Goal: Task Accomplishment & Management: Manage account settings

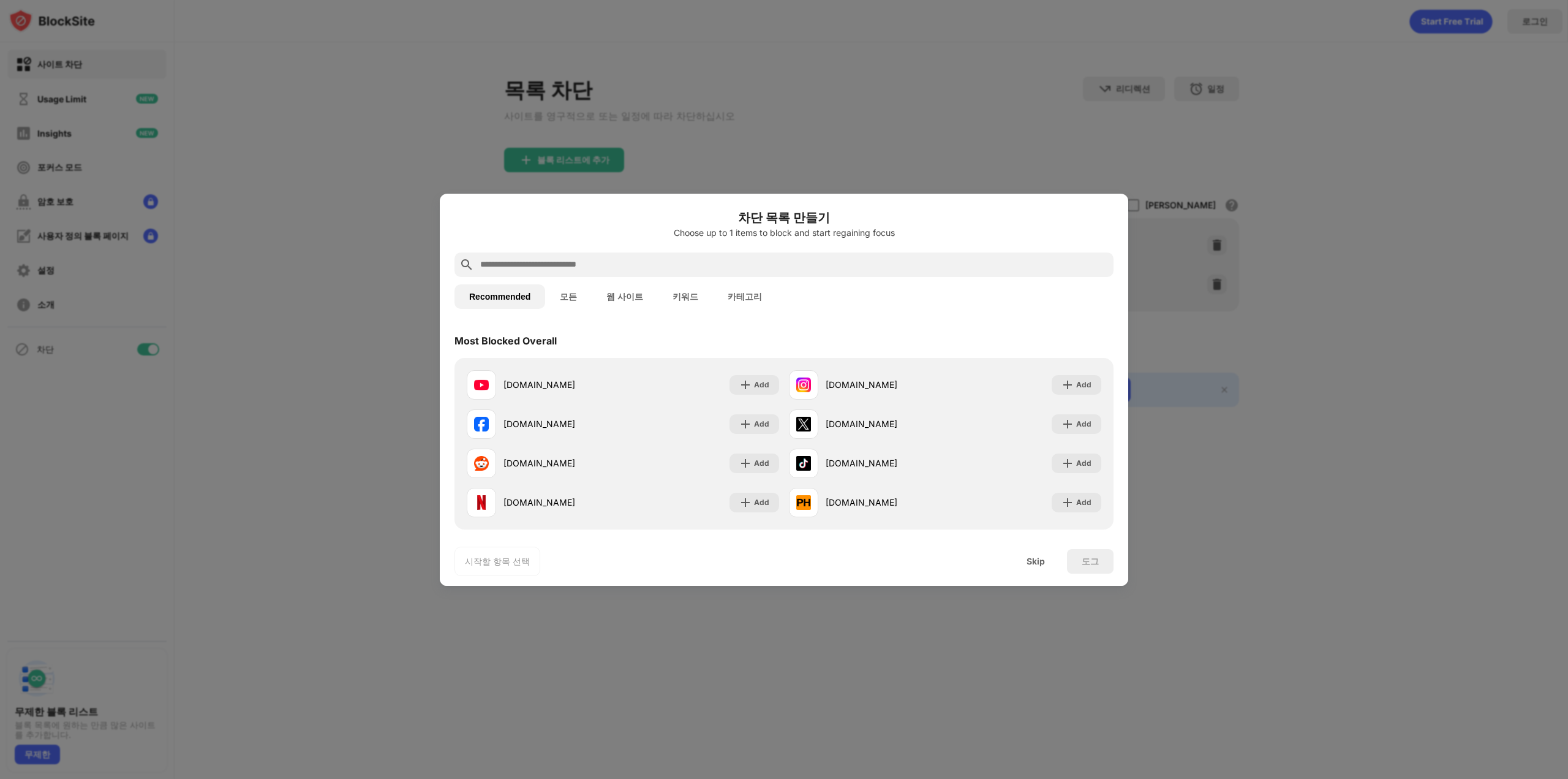
click at [599, 267] on input "text" at bounding box center [793, 265] width 630 height 14
type input "*"
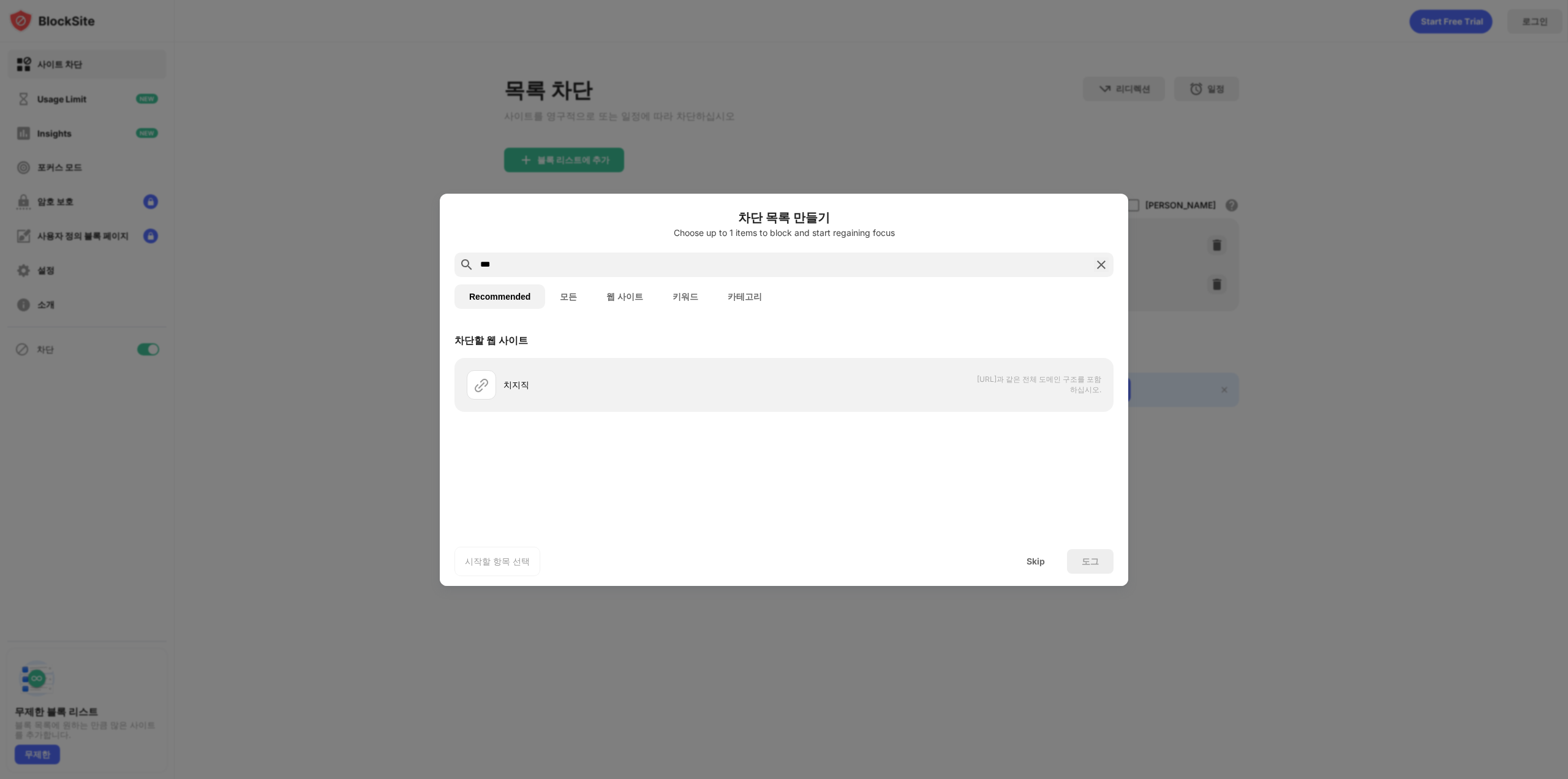
type input "*"
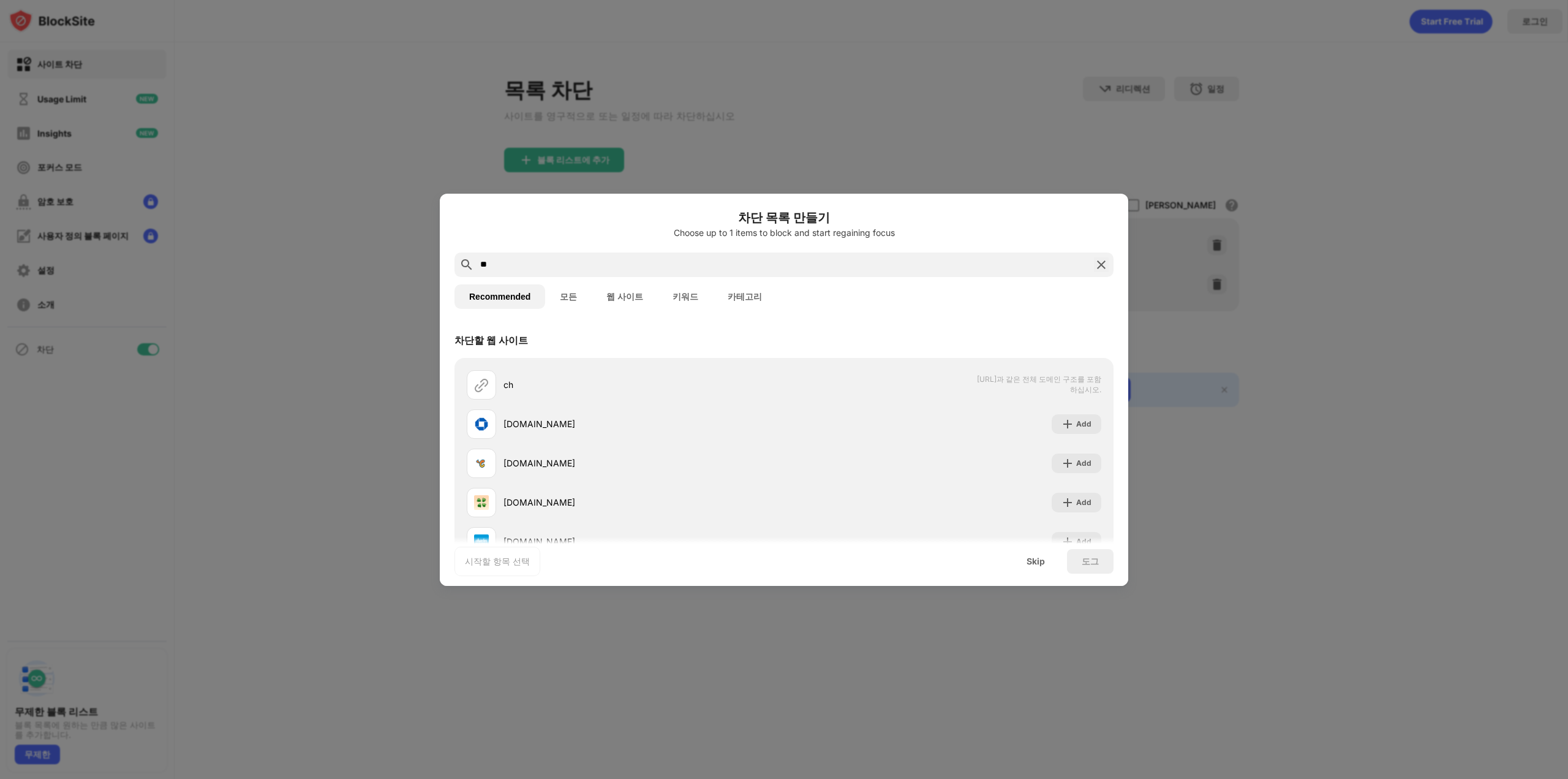
click at [577, 262] on input "**" at bounding box center [783, 265] width 610 height 14
paste input "**********"
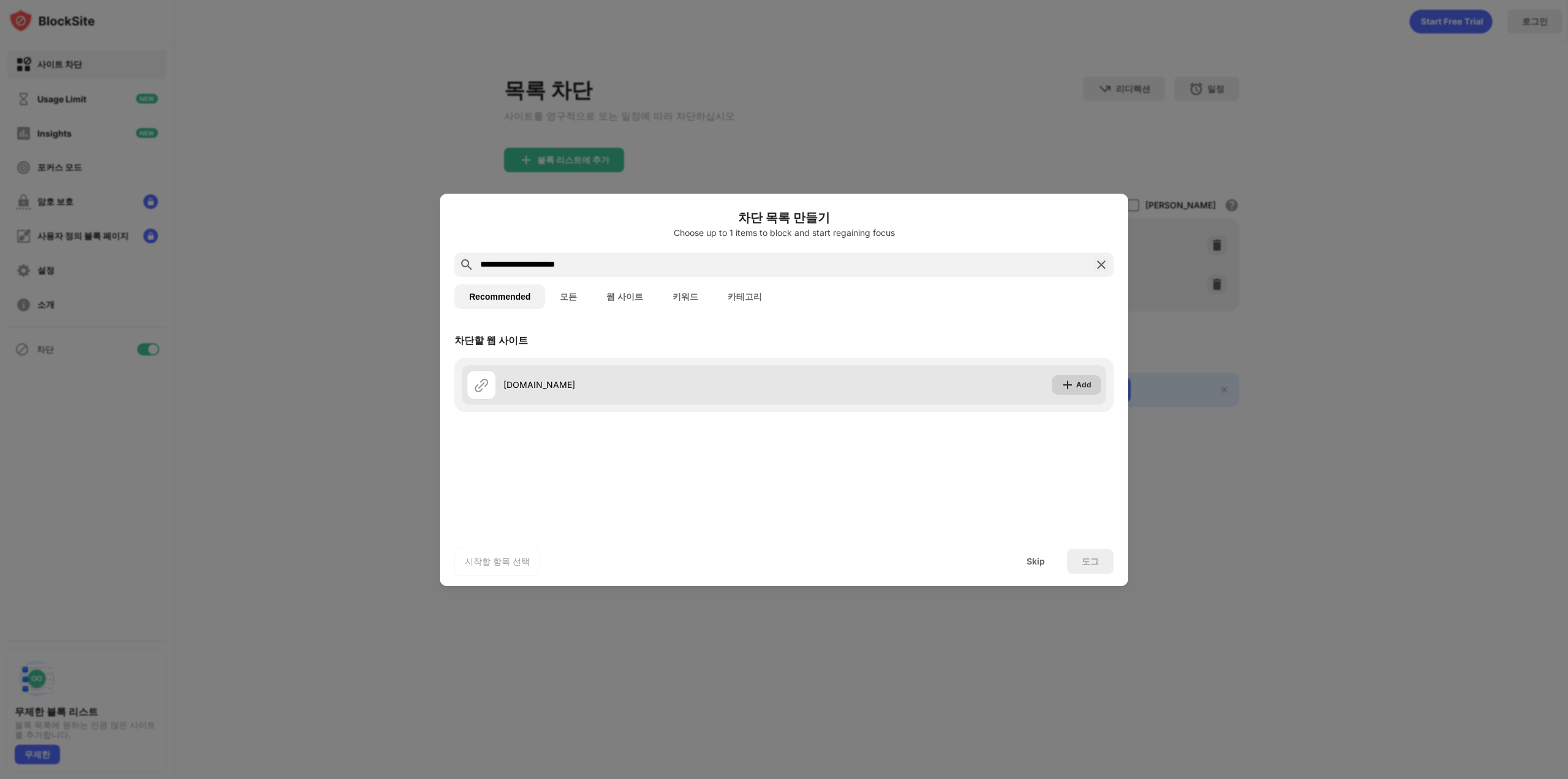
type input "**********"
click at [1074, 385] on img at bounding box center [1068, 385] width 13 height 13
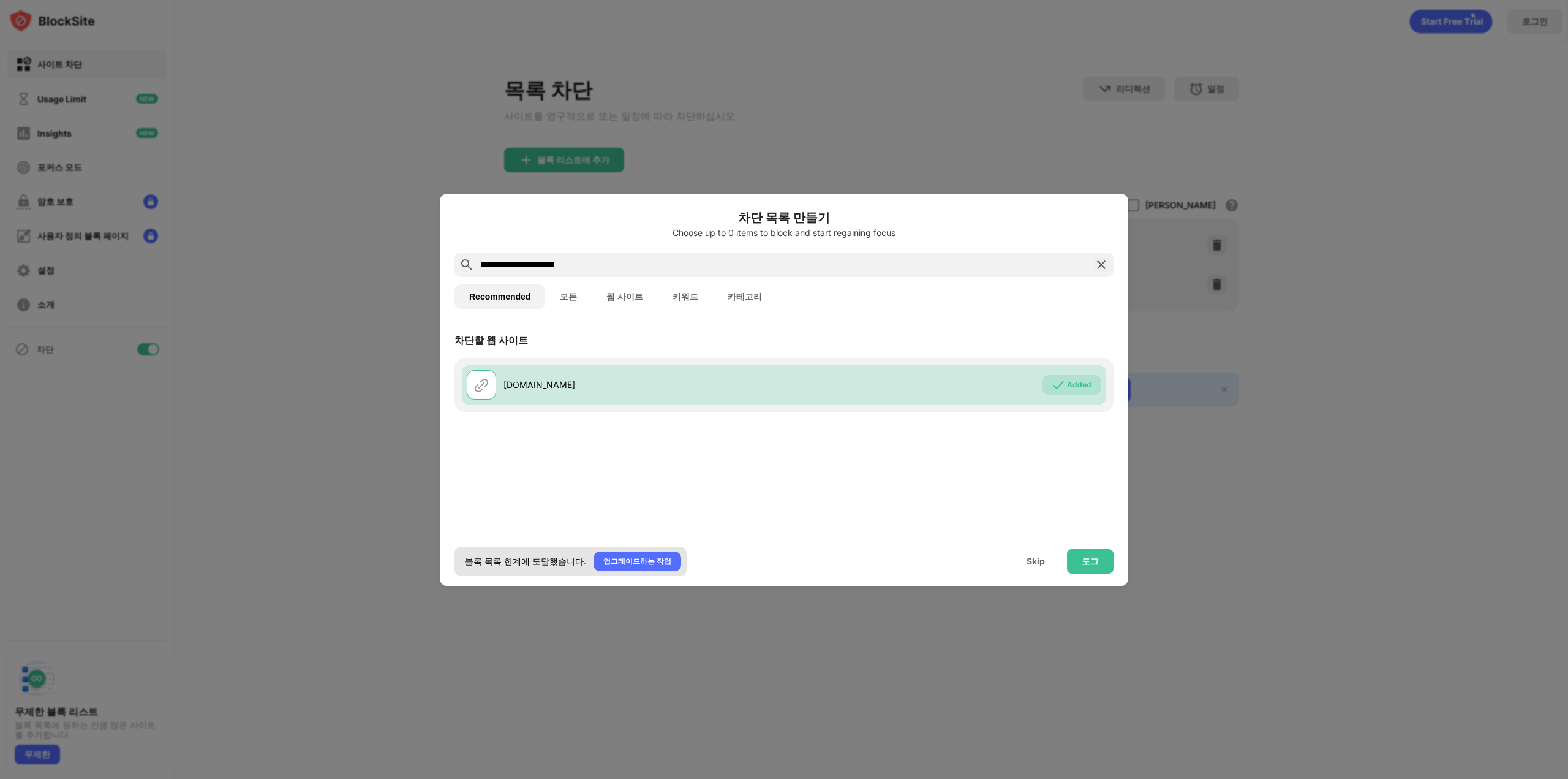
click at [525, 553] on div "블록 목록 한계에 도달했습니다. 업그레이드하는 작업" at bounding box center [570, 562] width 233 height 30
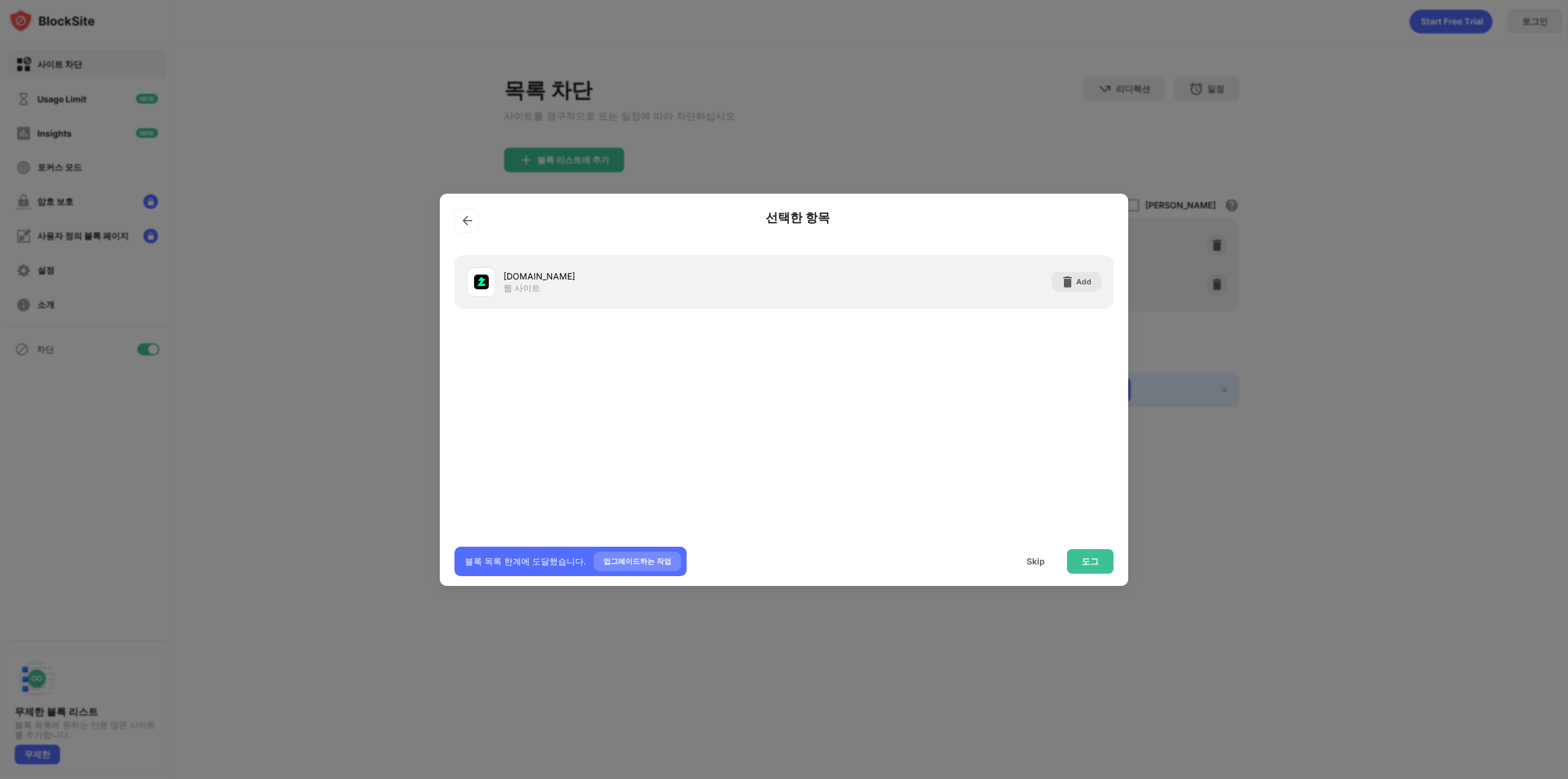
click at [633, 562] on div "업그레이드하는 작업" at bounding box center [638, 562] width 68 height 13
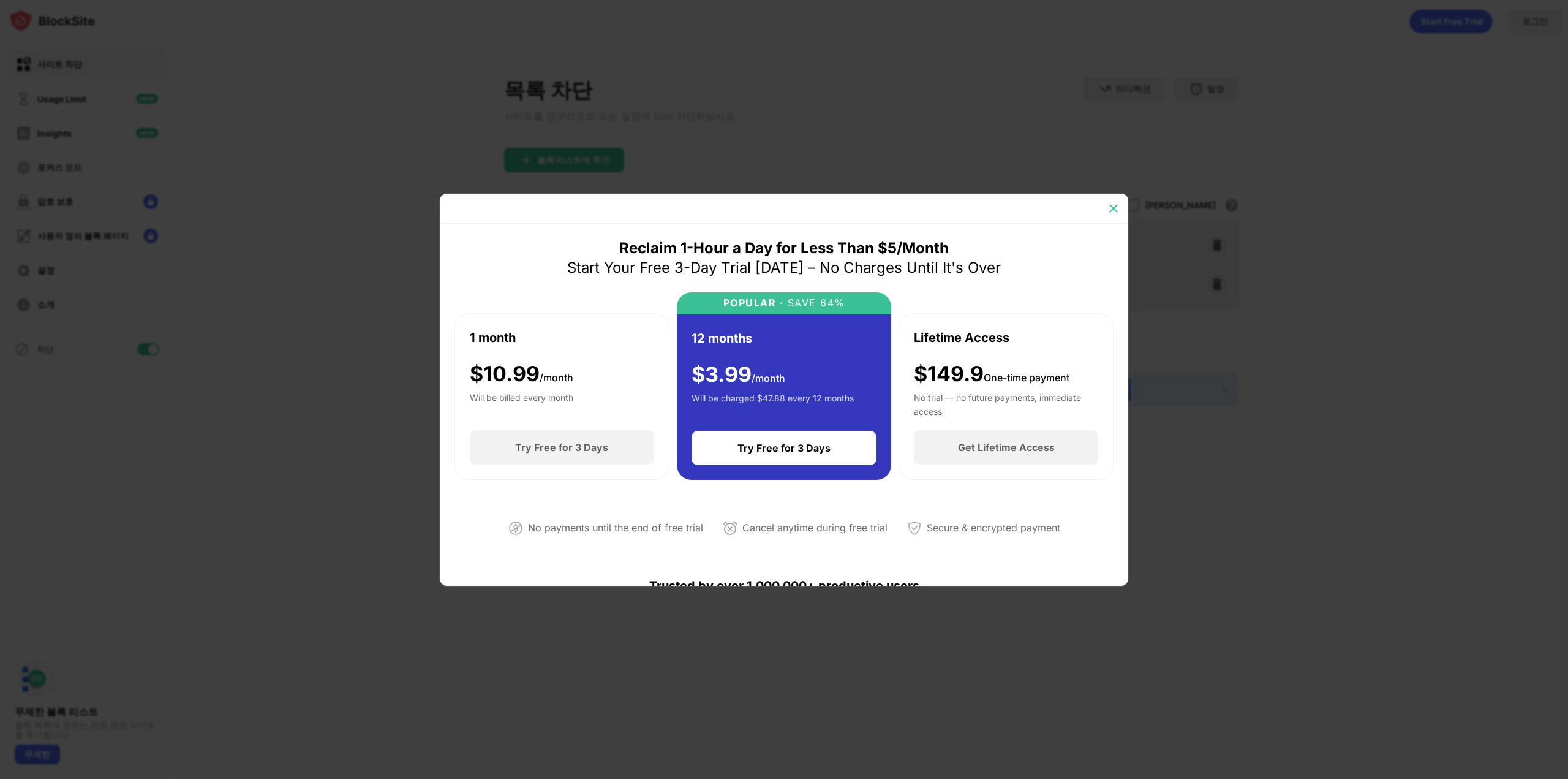
click at [1110, 208] on img at bounding box center [1114, 208] width 13 height 13
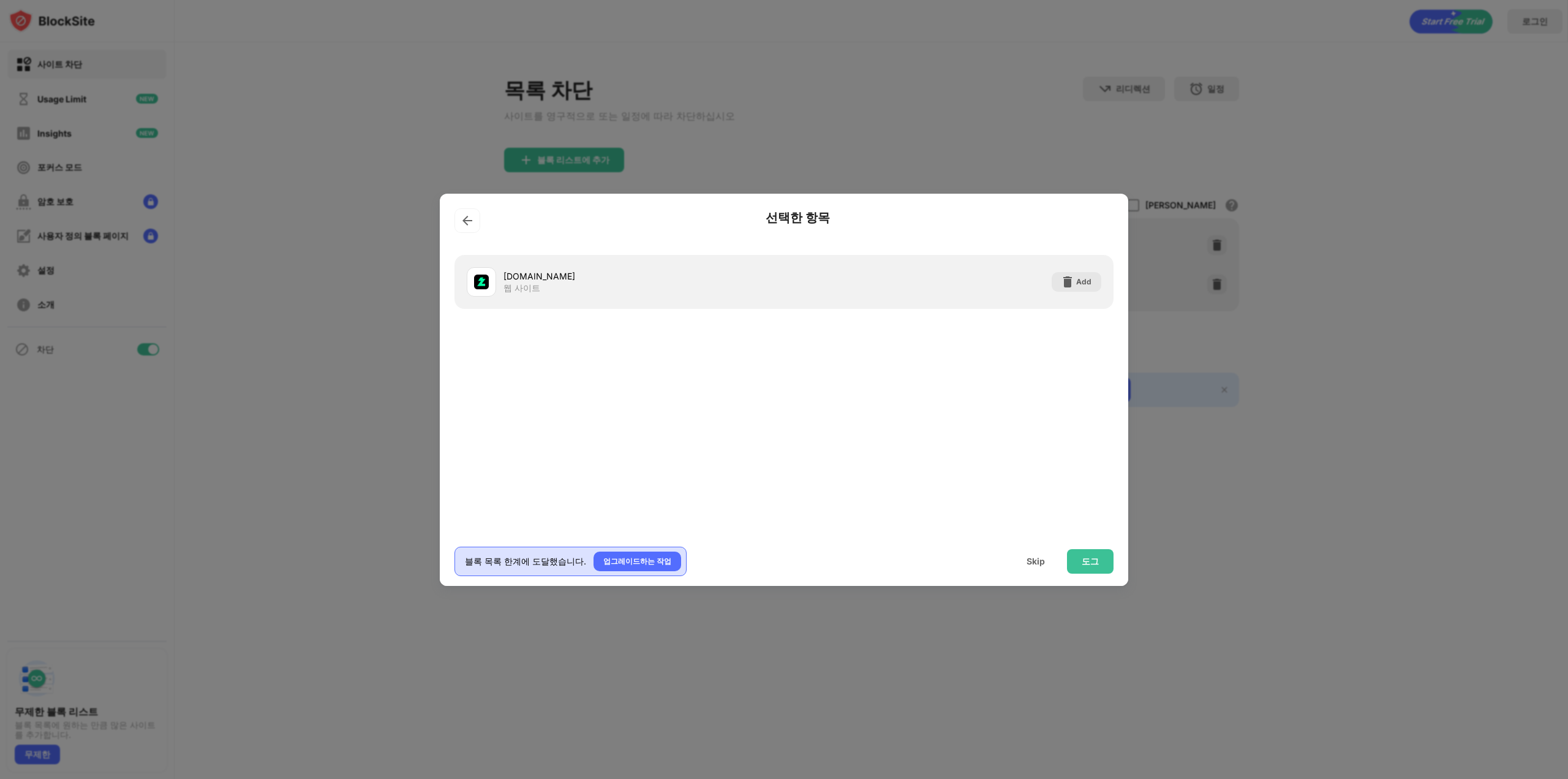
drag, startPoint x: 996, startPoint y: 435, endPoint x: 1015, endPoint y: 450, distance: 24.2
click at [997, 435] on div "[DOMAIN_NAME] 웹 사이트 Add" at bounding box center [784, 390] width 689 height 285
click at [1101, 568] on div "도그" at bounding box center [1090, 561] width 47 height 24
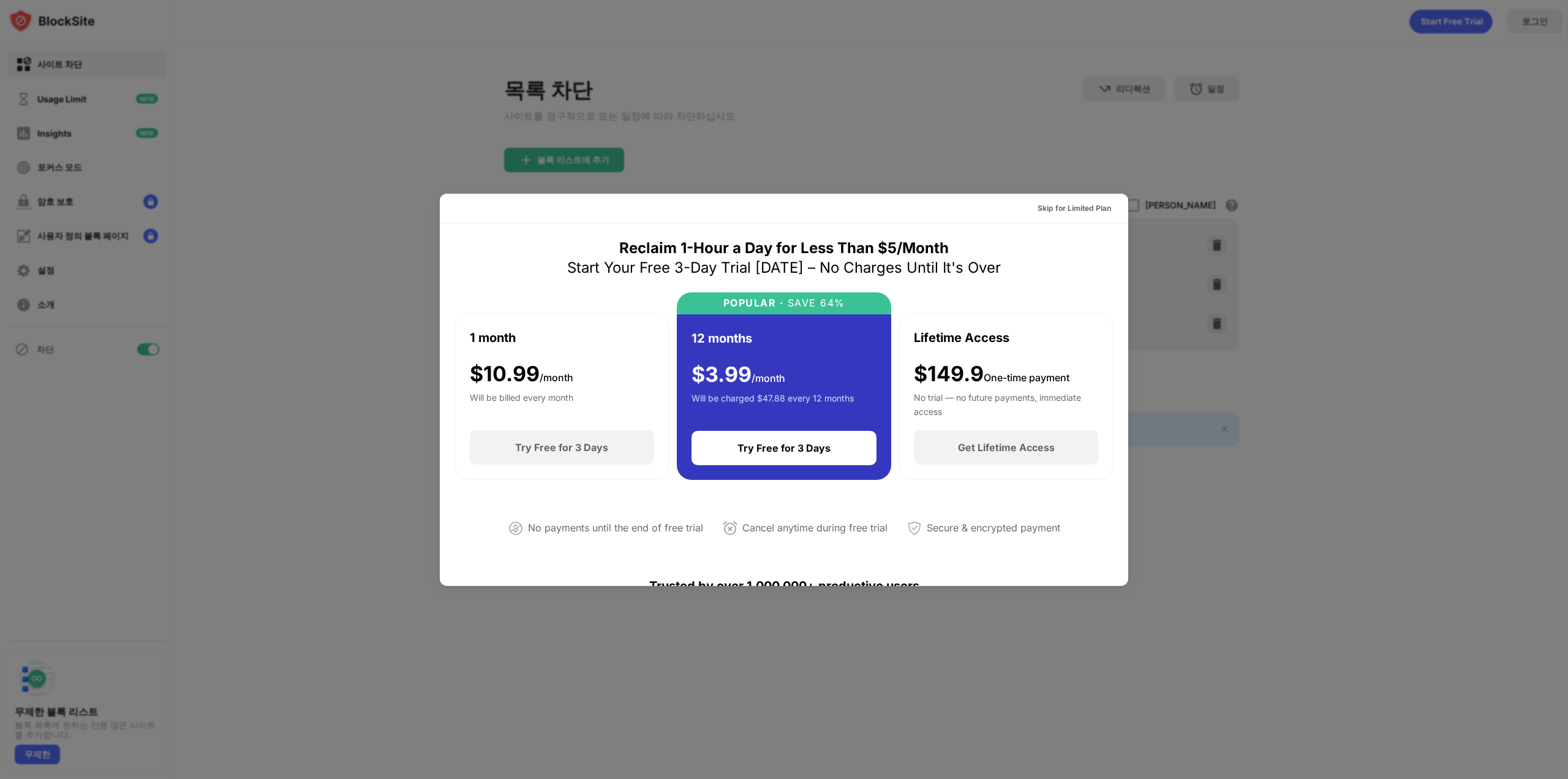
drag, startPoint x: 1183, startPoint y: 339, endPoint x: 1167, endPoint y: 407, distance: 69.9
click at [1181, 354] on div at bounding box center [784, 389] width 1568 height 779
drag, startPoint x: 1160, startPoint y: 394, endPoint x: 1137, endPoint y: 354, distance: 46.1
click at [1132, 186] on div at bounding box center [784, 389] width 1568 height 779
click at [1085, 211] on div "Skip for Limited Plan" at bounding box center [1075, 208] width 74 height 13
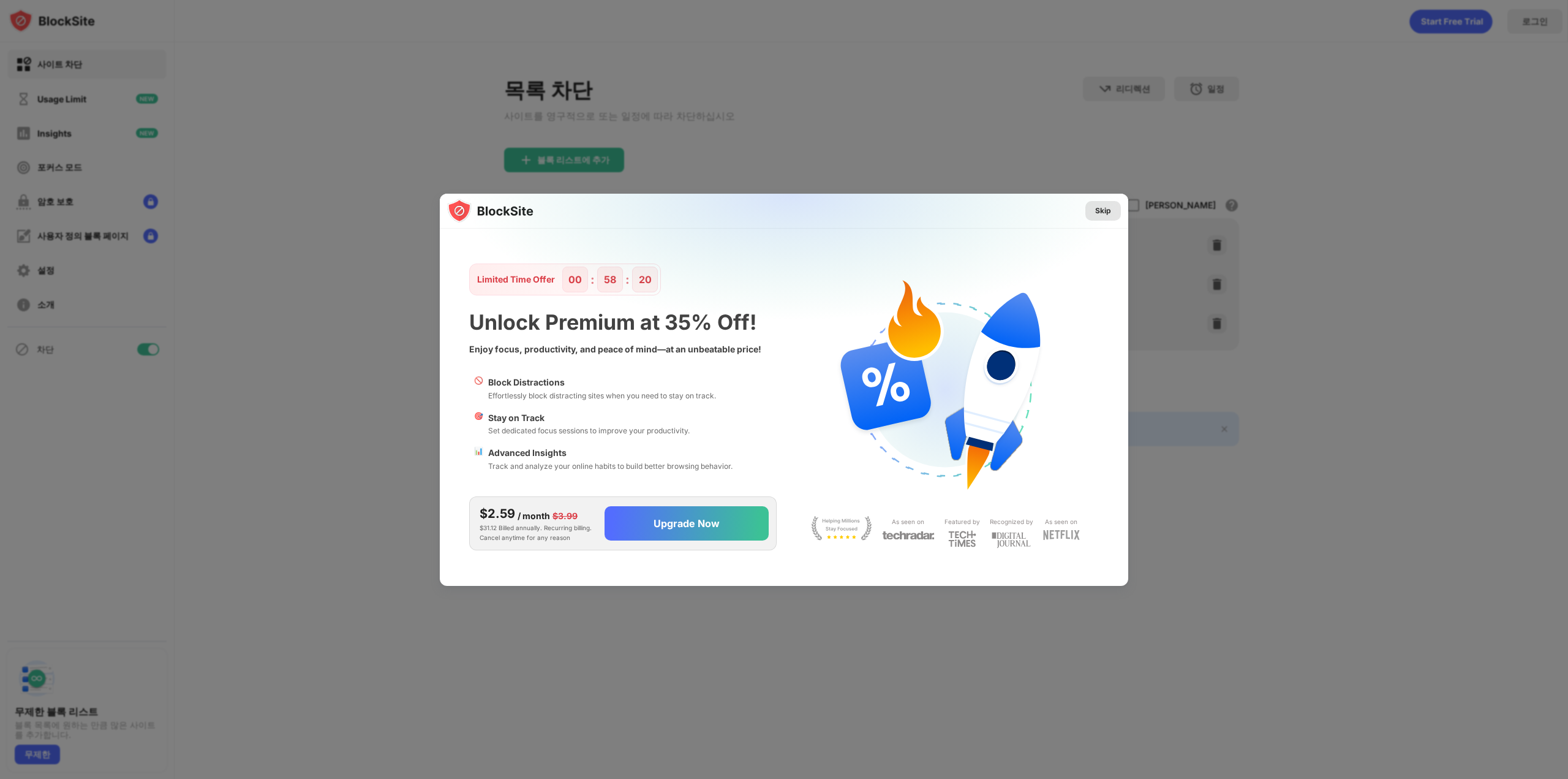
click at [1104, 208] on div "Skip" at bounding box center [1104, 211] width 16 height 13
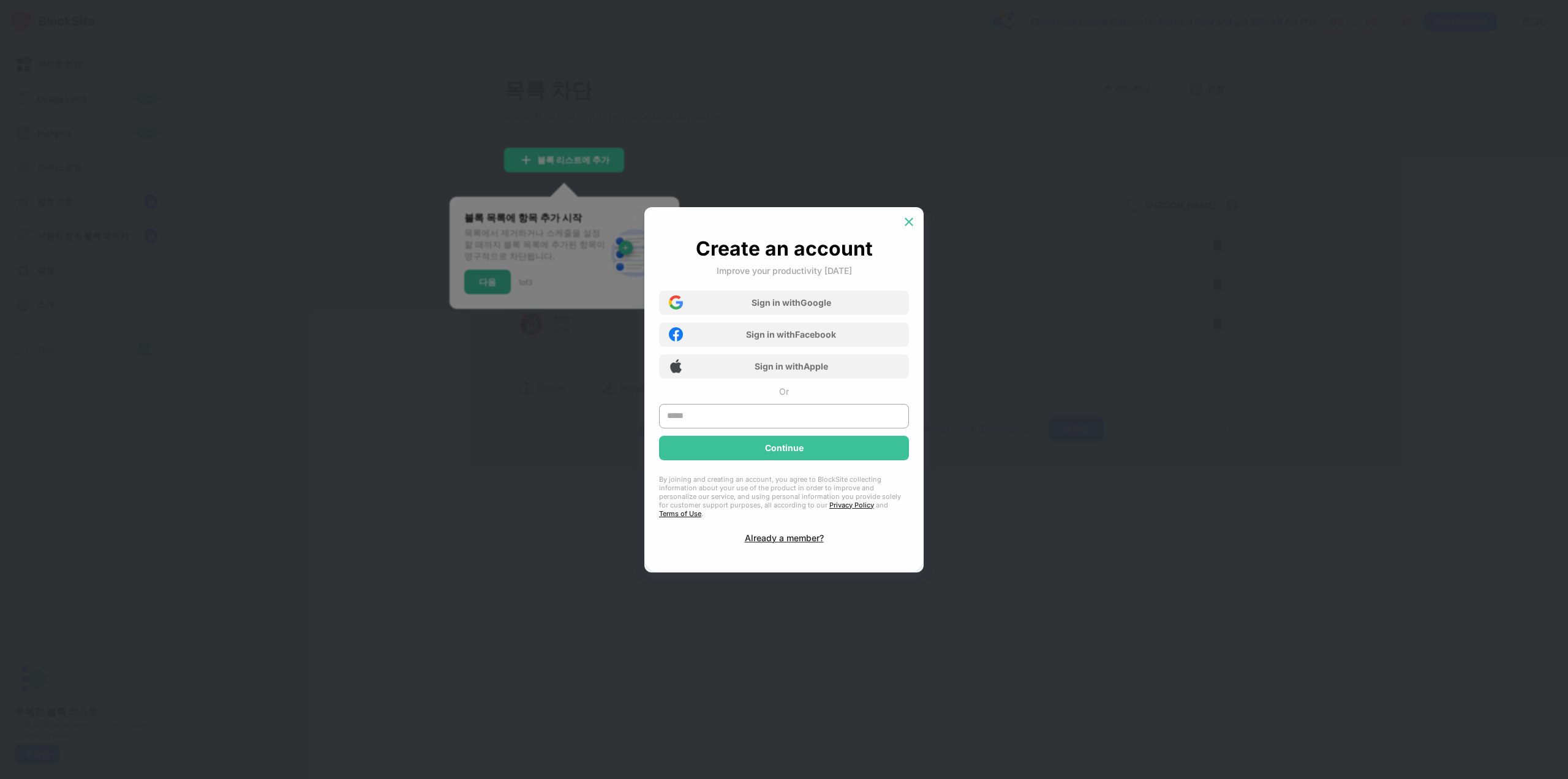
click at [909, 223] on img at bounding box center [910, 222] width 13 height 13
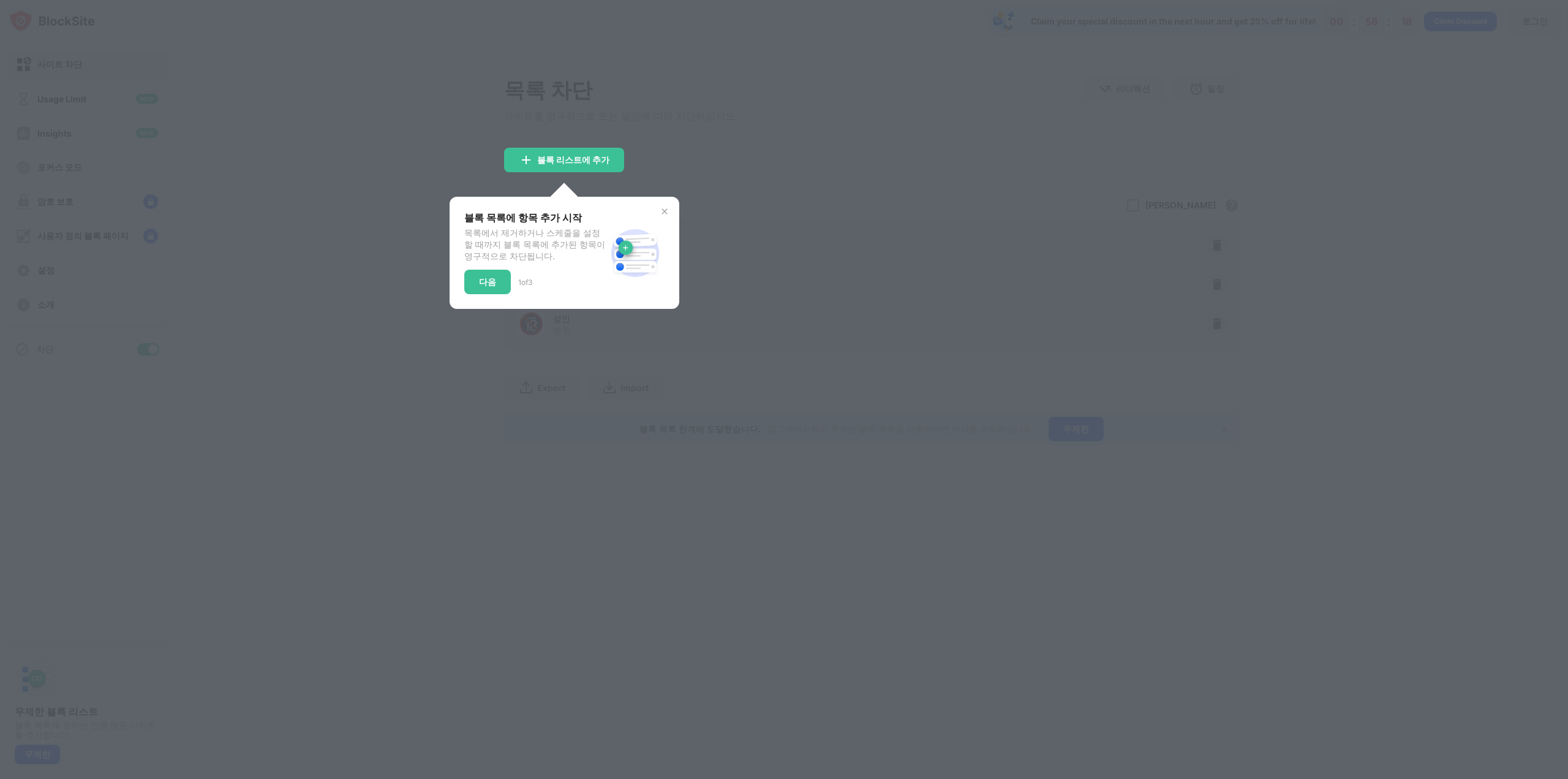
click at [662, 211] on img at bounding box center [665, 211] width 10 height 10
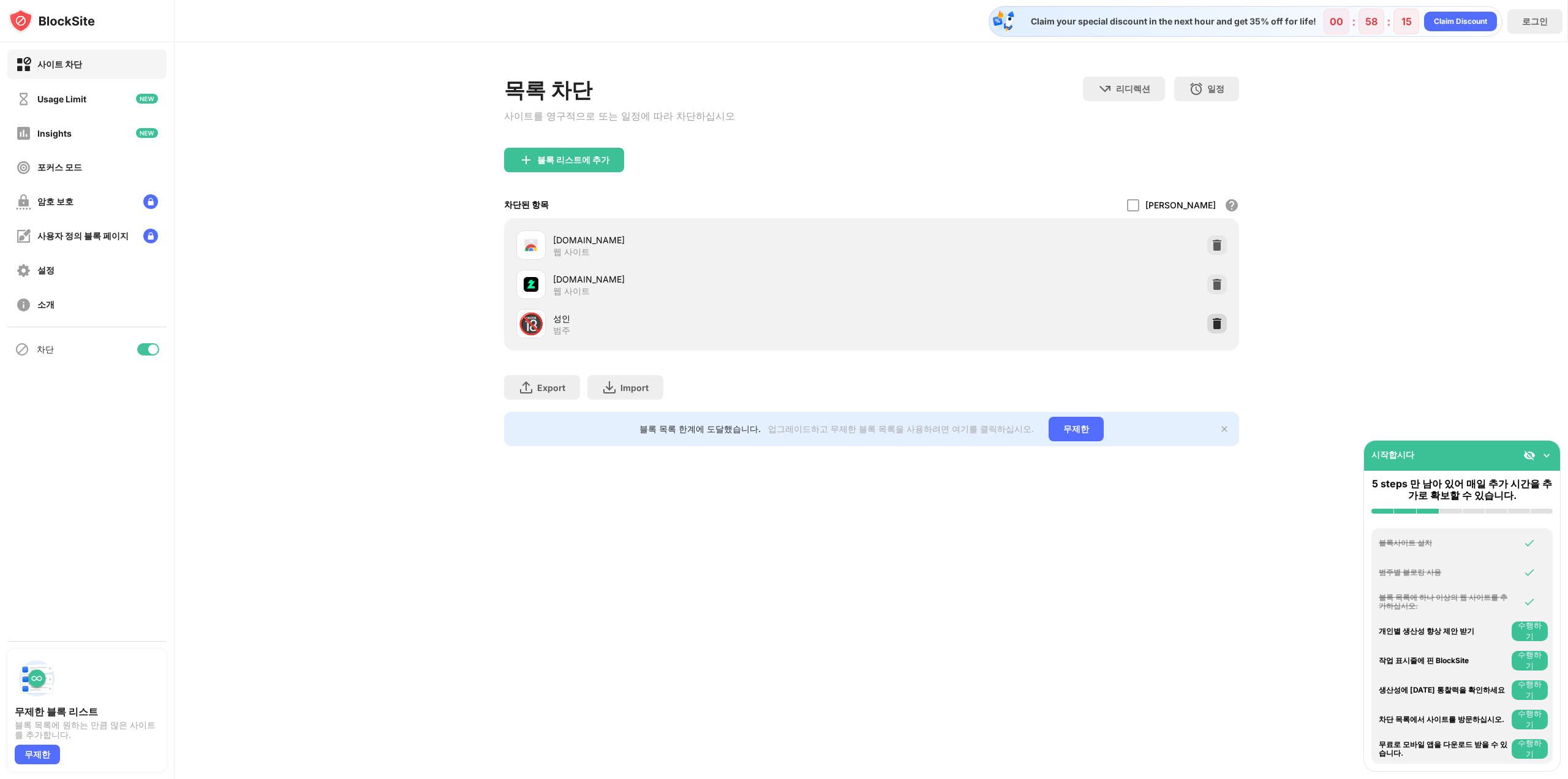
click at [1217, 330] on img at bounding box center [1218, 323] width 13 height 13
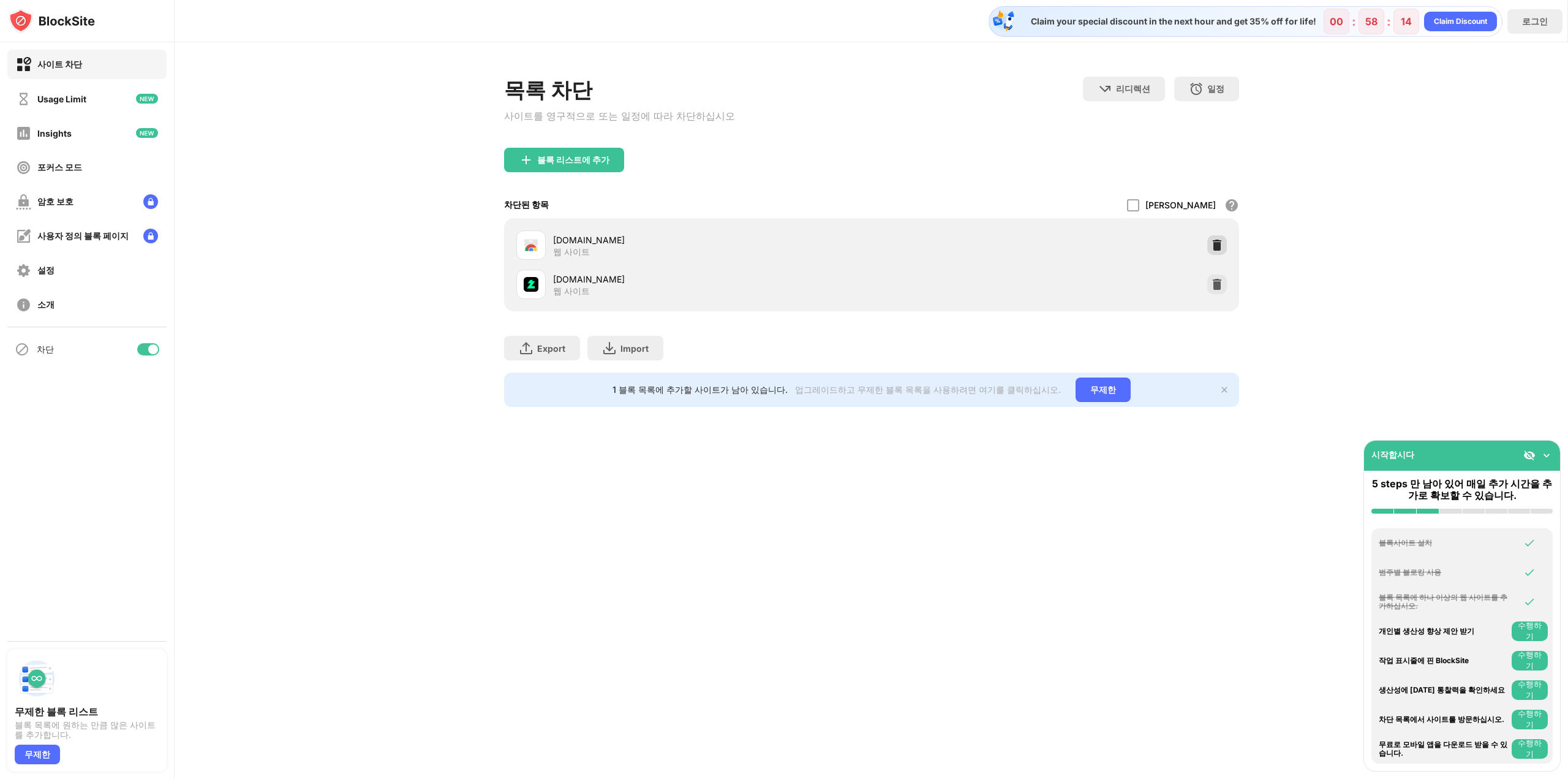
click at [1217, 250] on img at bounding box center [1218, 245] width 13 height 13
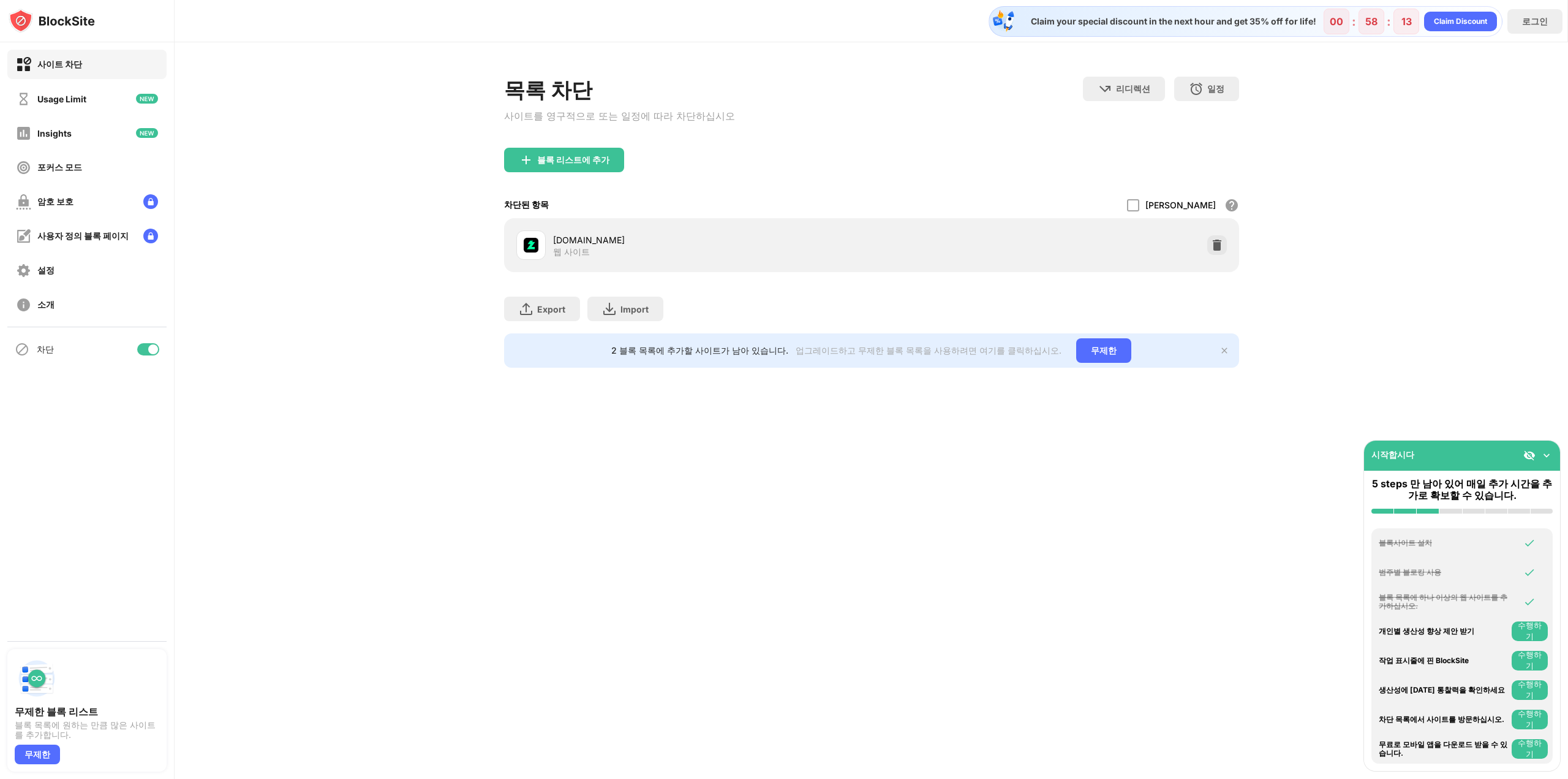
drag, startPoint x: 730, startPoint y: 302, endPoint x: 894, endPoint y: 289, distance: 164.5
click at [731, 302] on div "Export 파일 내보내기 (웹 사이트 항목에만 해당) Import 파일 가져오기 (웹 사이트 항목에만 해당)" at bounding box center [871, 303] width 736 height 61
click at [897, 325] on div "Export 파일 내보내기 (웹 사이트 항목에만 해당) Import 파일 가져오기 (웹 사이트 항목에만 해당)" at bounding box center [871, 303] width 736 height 61
click at [802, 305] on div "Export 파일 내보내기 (웹 사이트 항목에만 해당) Import 파일 가져오기 (웹 사이트 항목에만 해당)" at bounding box center [871, 303] width 736 height 61
click at [773, 323] on div "Export 파일 내보내기 (웹 사이트 항목에만 해당) Import 파일 가져오기 (웹 사이트 항목에만 해당)" at bounding box center [871, 303] width 736 height 61
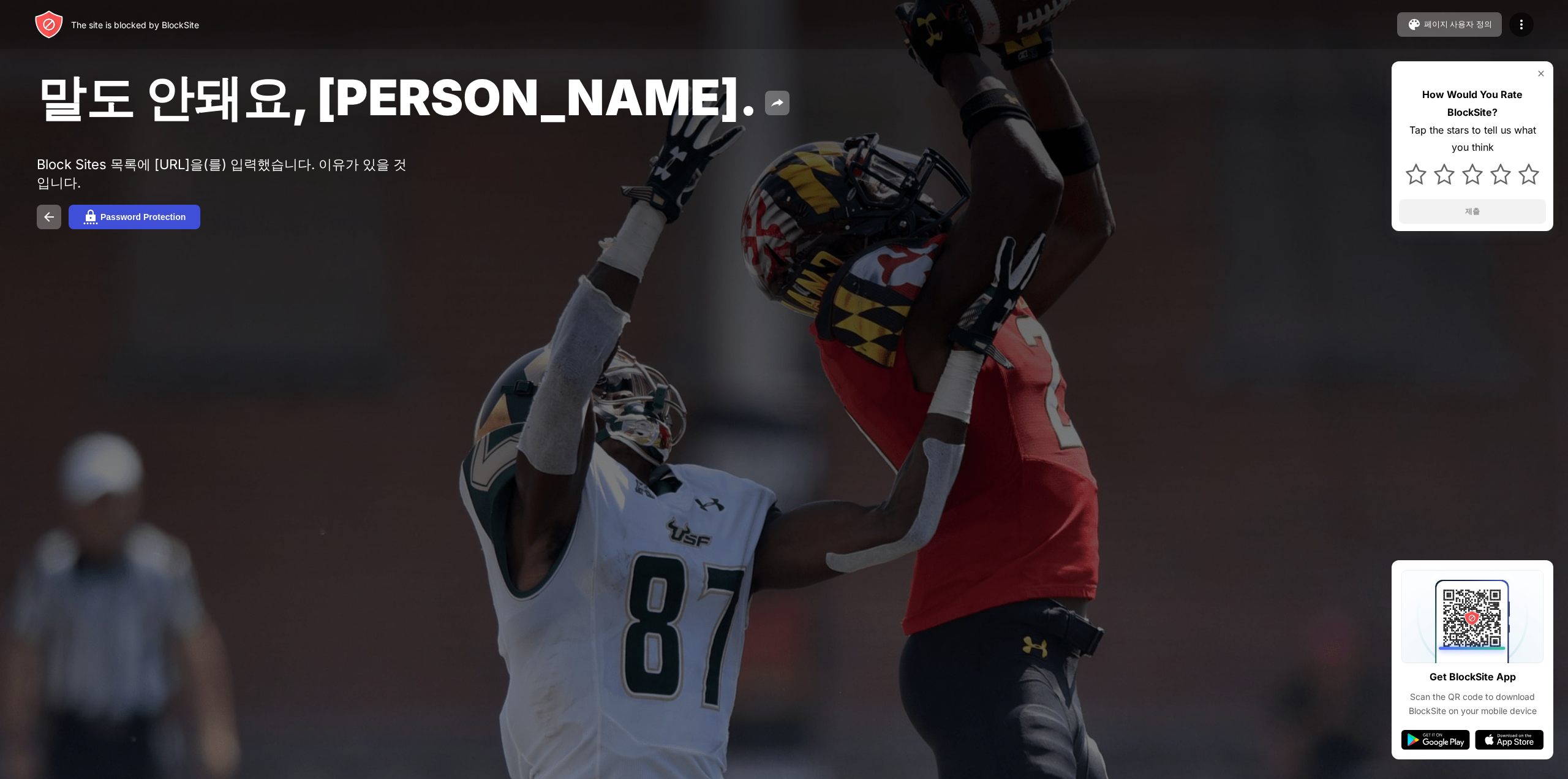
click at [149, 222] on div "Password Protection" at bounding box center [143, 217] width 85 height 10
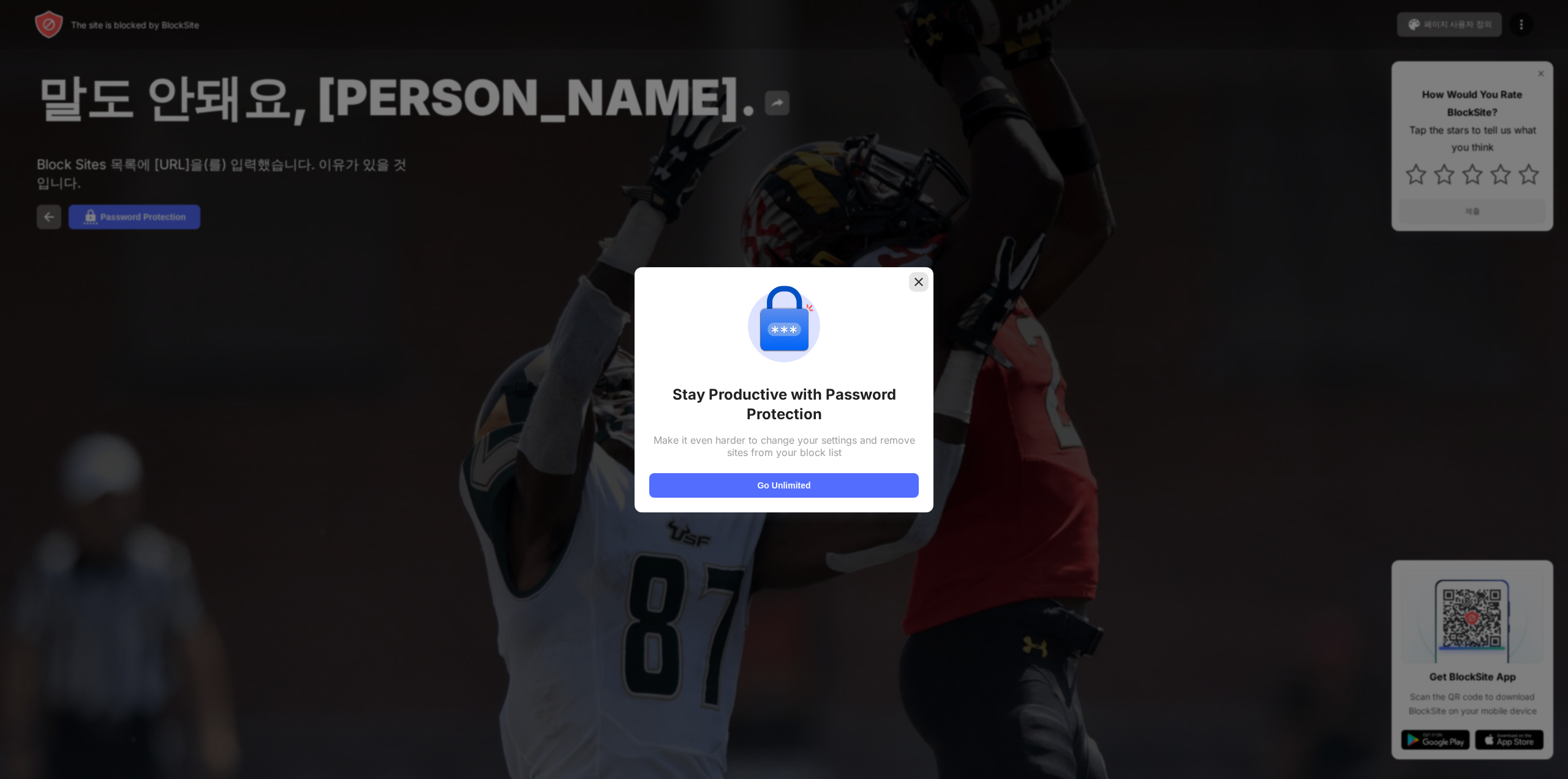
click at [914, 285] on img at bounding box center [920, 282] width 13 height 13
